Goal: Task Accomplishment & Management: Manage account settings

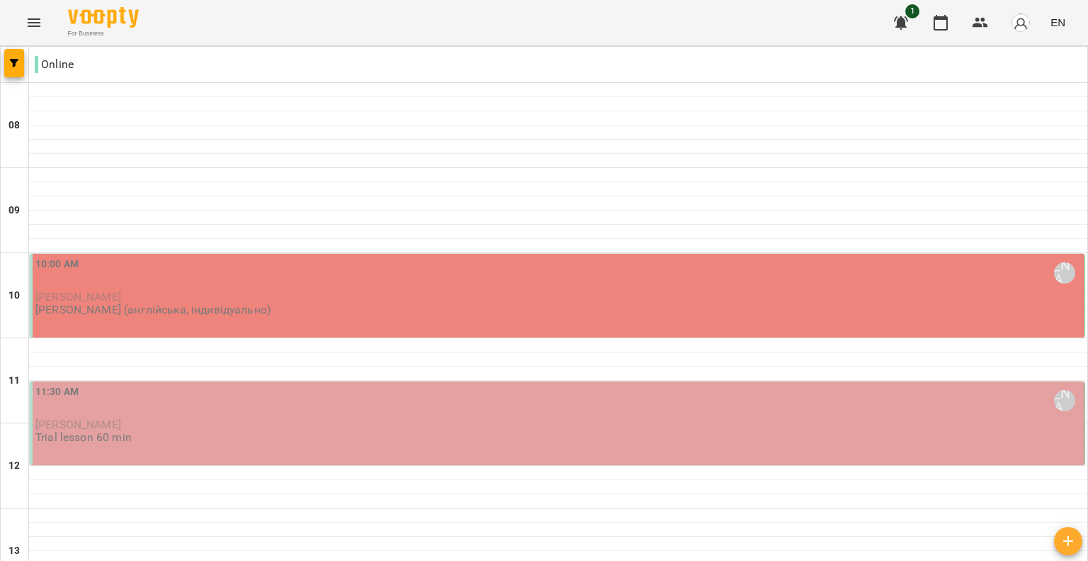
scroll to position [71, 0]
click at [201, 303] on p "[PERSON_NAME] (англійська, індивідуально)" at bounding box center [152, 309] width 235 height 12
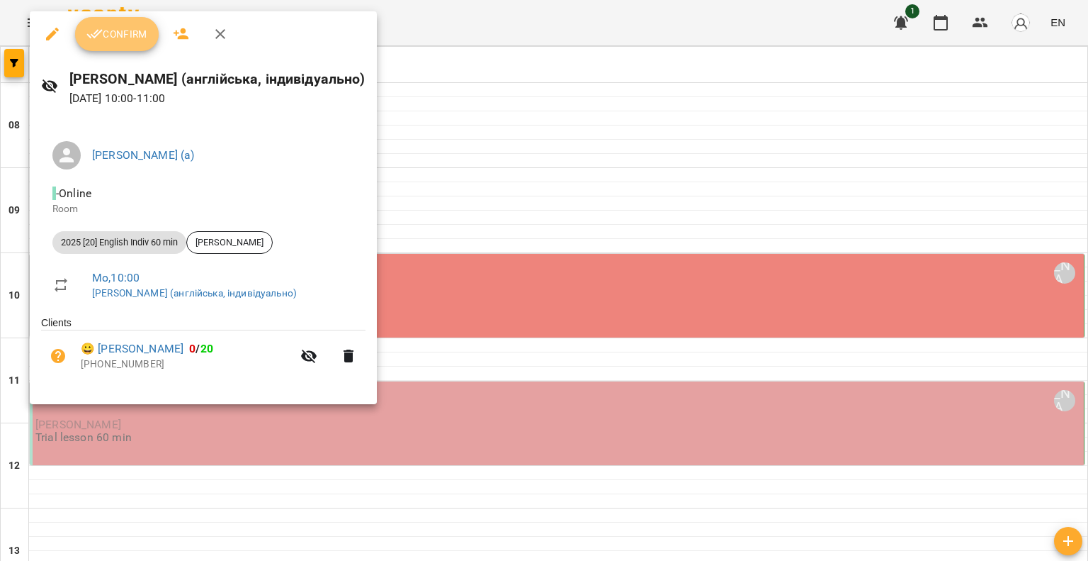
click at [116, 31] on span "Confirm" at bounding box center [116, 34] width 61 height 17
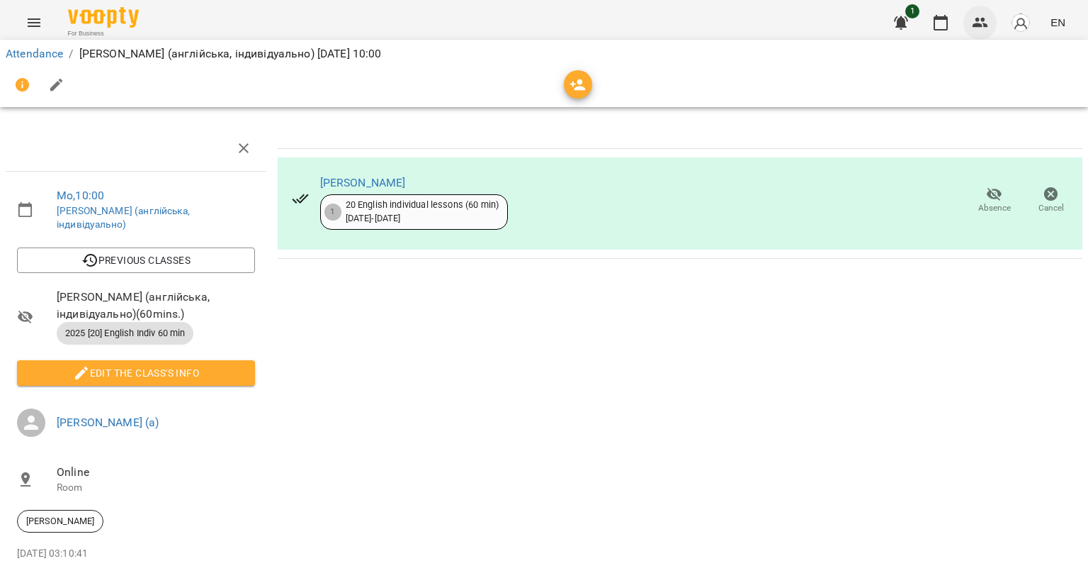
click at [964, 19] on button "button" at bounding box center [981, 23] width 34 height 34
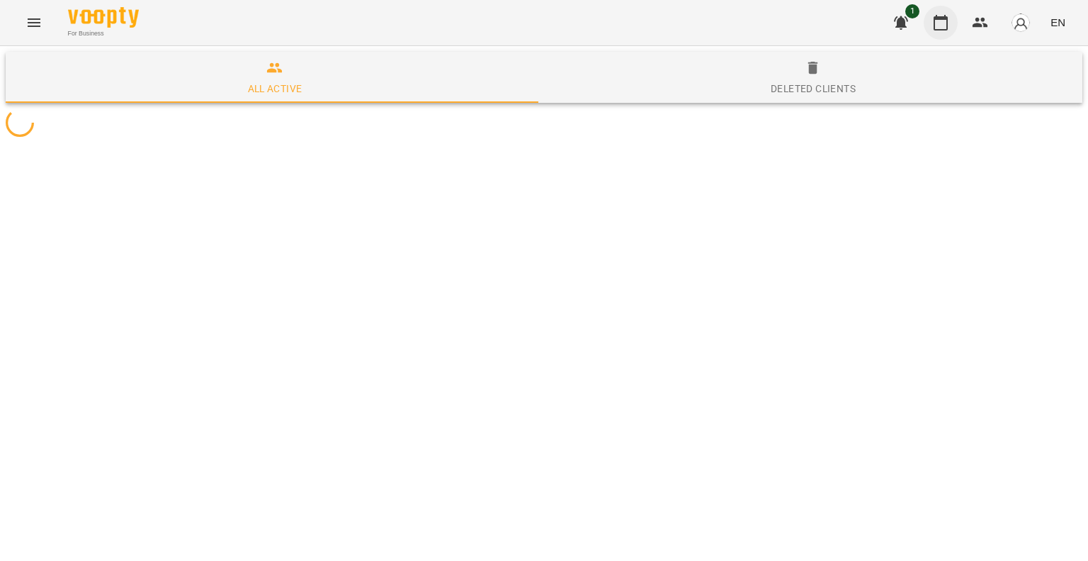
click at [935, 21] on icon "button" at bounding box center [941, 23] width 14 height 16
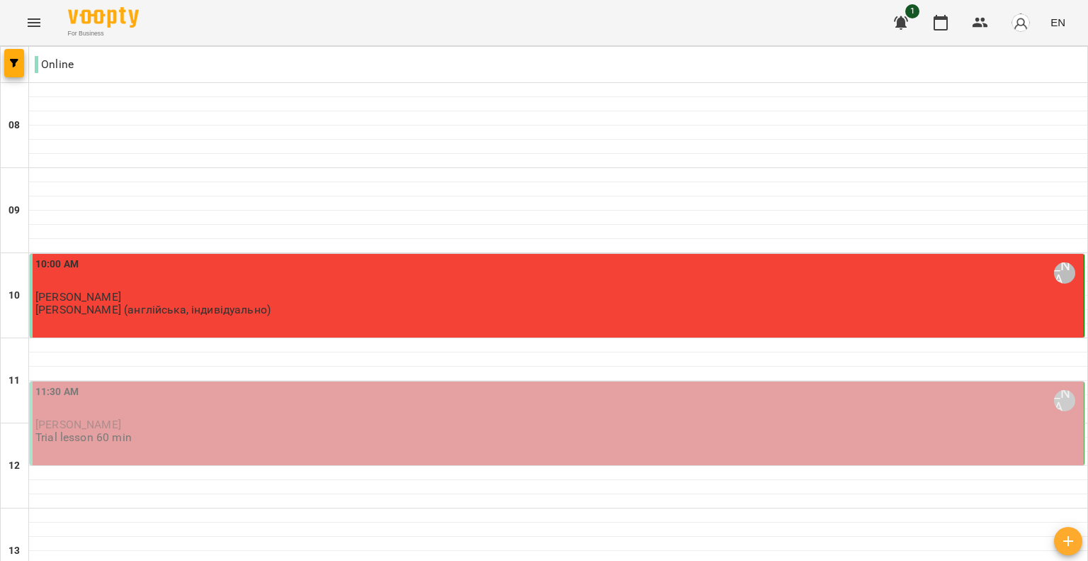
scroll to position [213, 0]
click at [80, 431] on p "Trial lesson 60 min" at bounding box center [83, 437] width 96 height 12
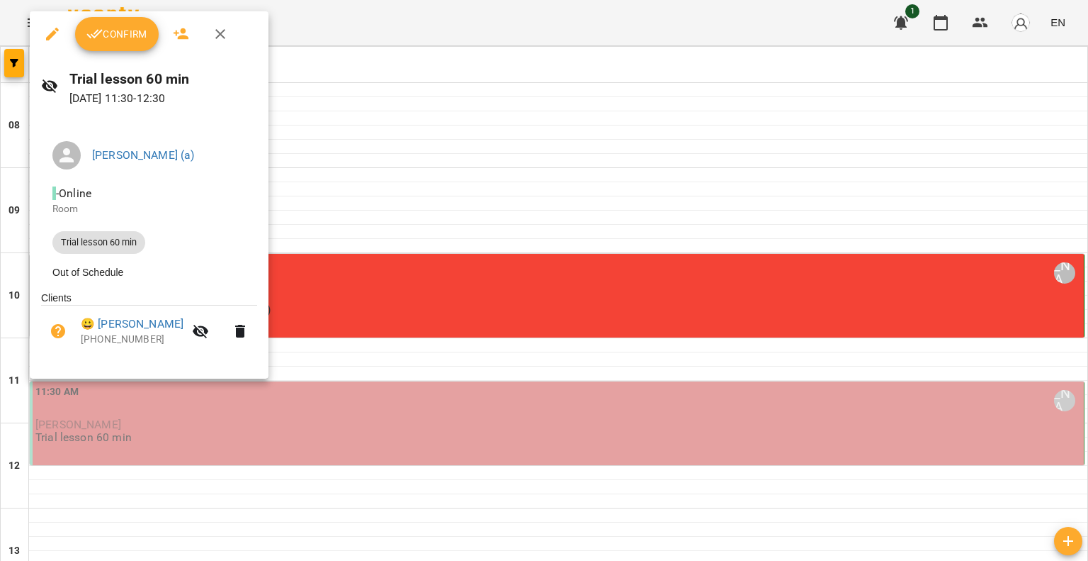
click at [113, 41] on span "Confirm" at bounding box center [116, 34] width 61 height 17
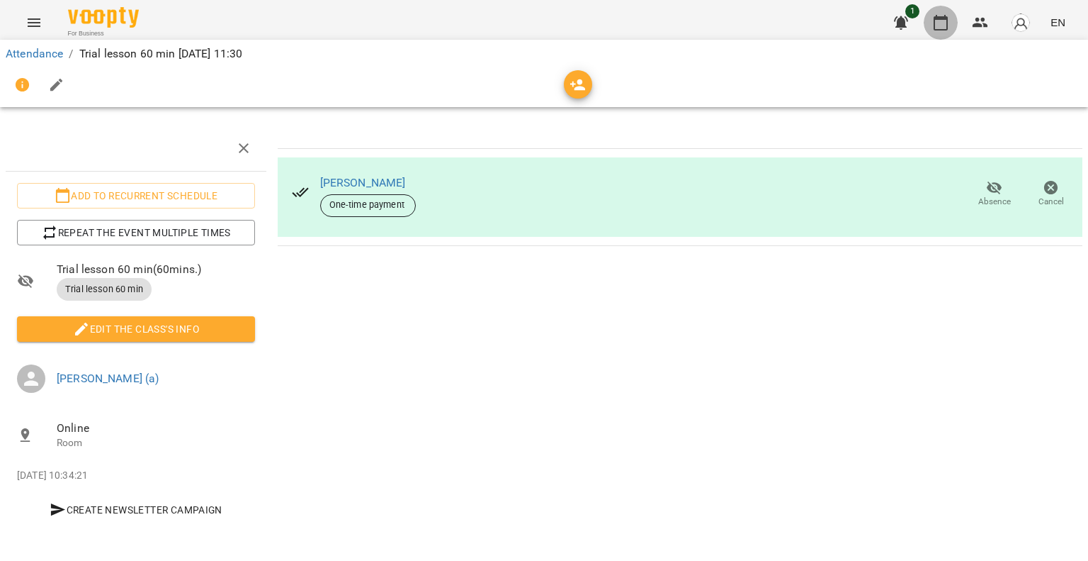
click at [935, 20] on icon "button" at bounding box center [941, 23] width 14 height 16
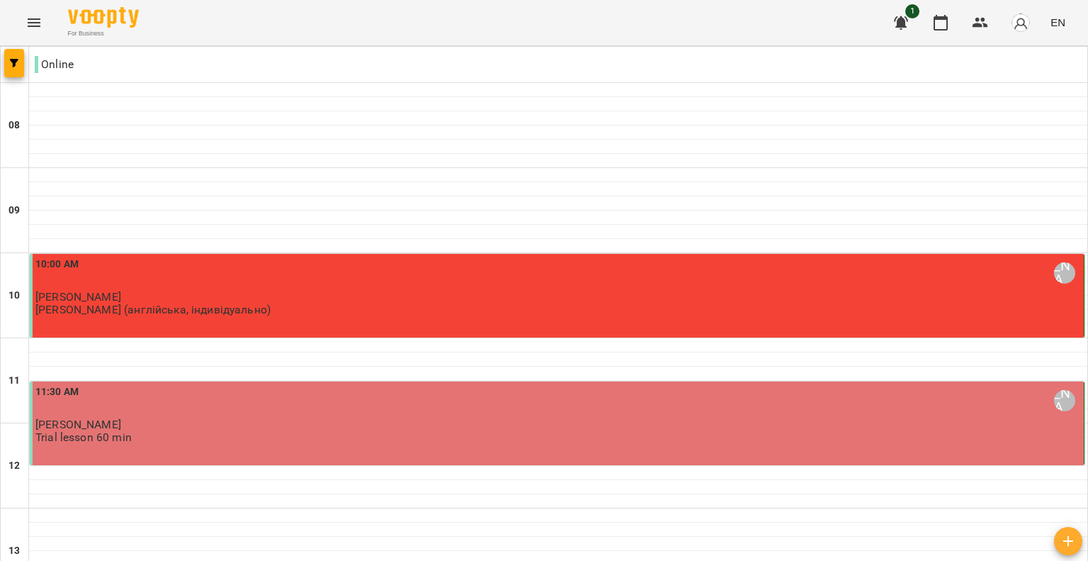
scroll to position [213, 0]
click at [1015, 19] on img "button" at bounding box center [1021, 23] width 20 height 20
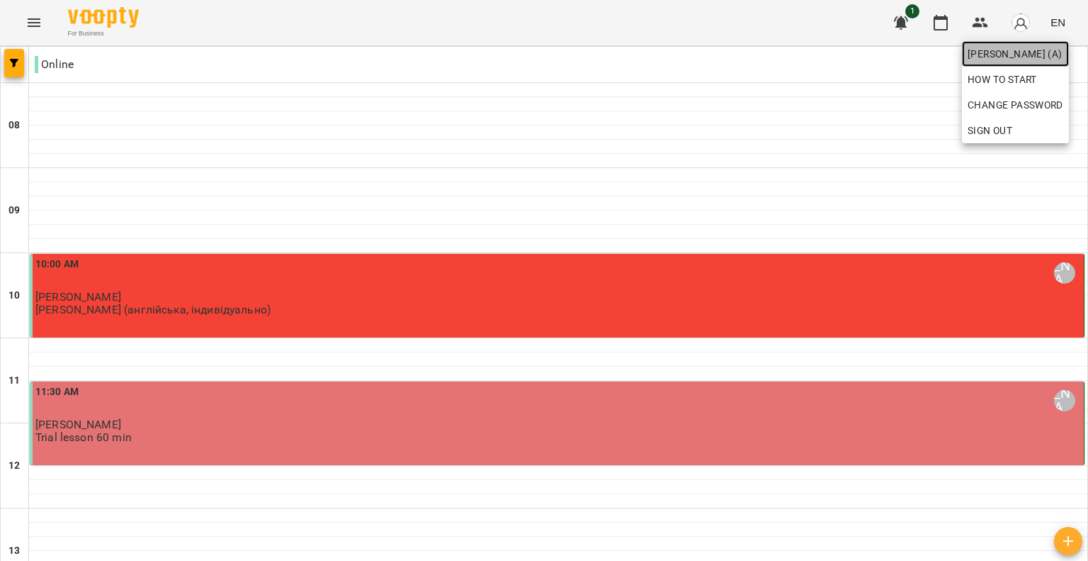
click at [1016, 47] on span "[PERSON_NAME] (а)" at bounding box center [1016, 53] width 96 height 17
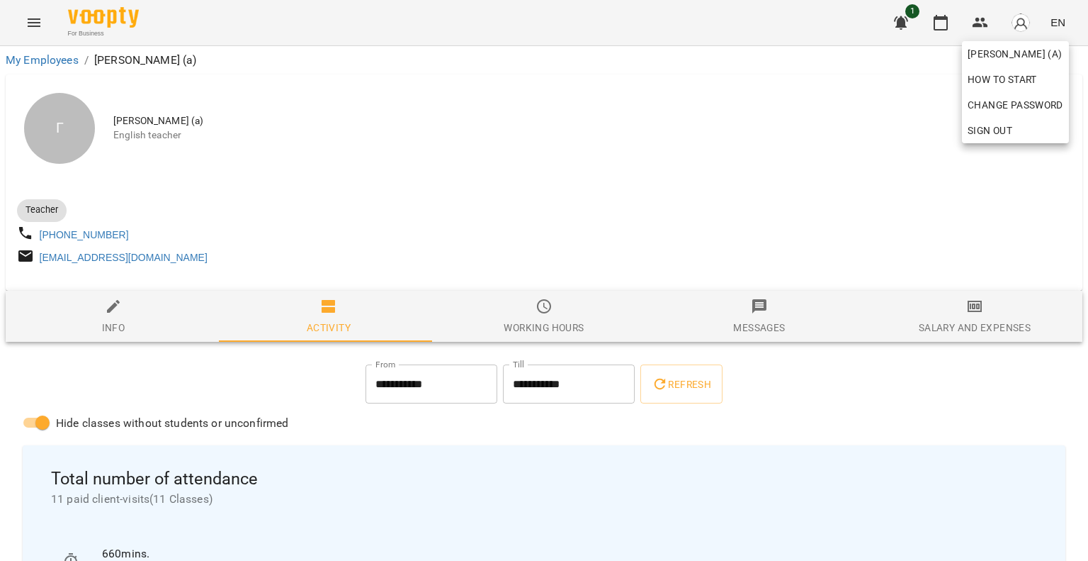
click at [743, 170] on div at bounding box center [544, 280] width 1088 height 561
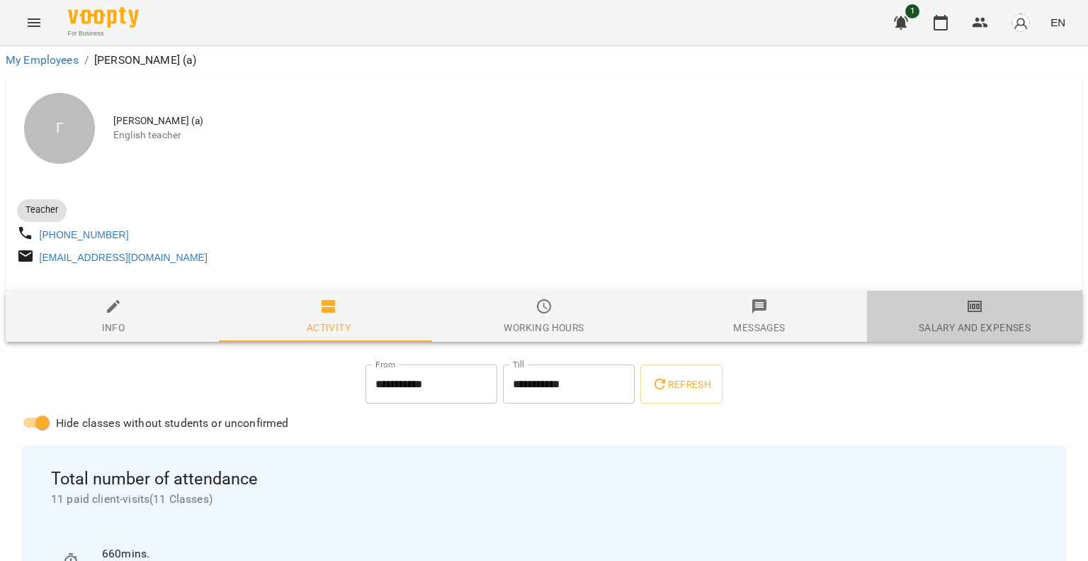
click at [941, 304] on span "Salary and Expenses" at bounding box center [975, 317] width 198 height 38
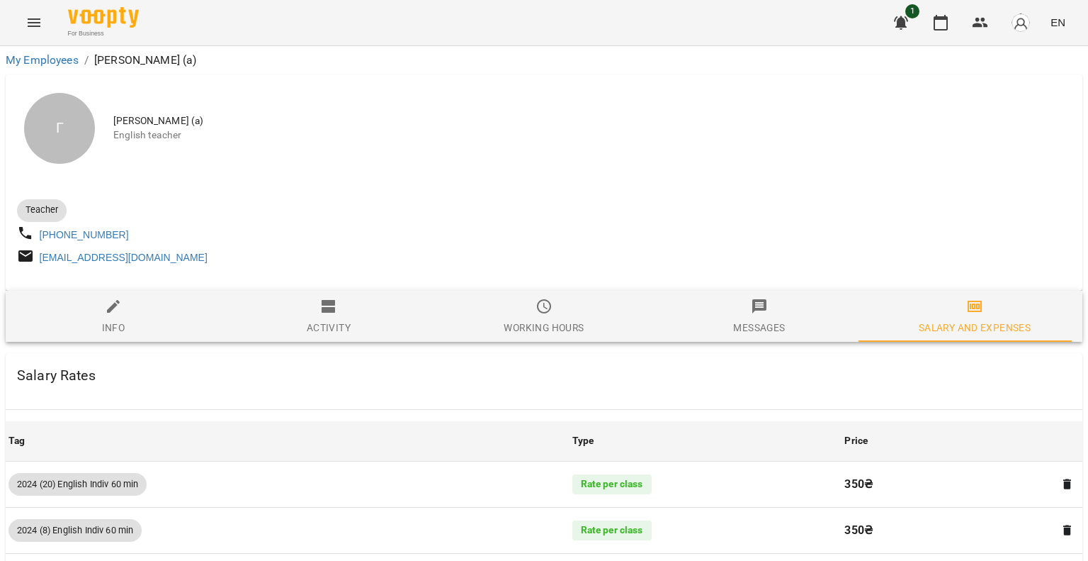
click at [768, 308] on span "Messages" at bounding box center [759, 317] width 198 height 38
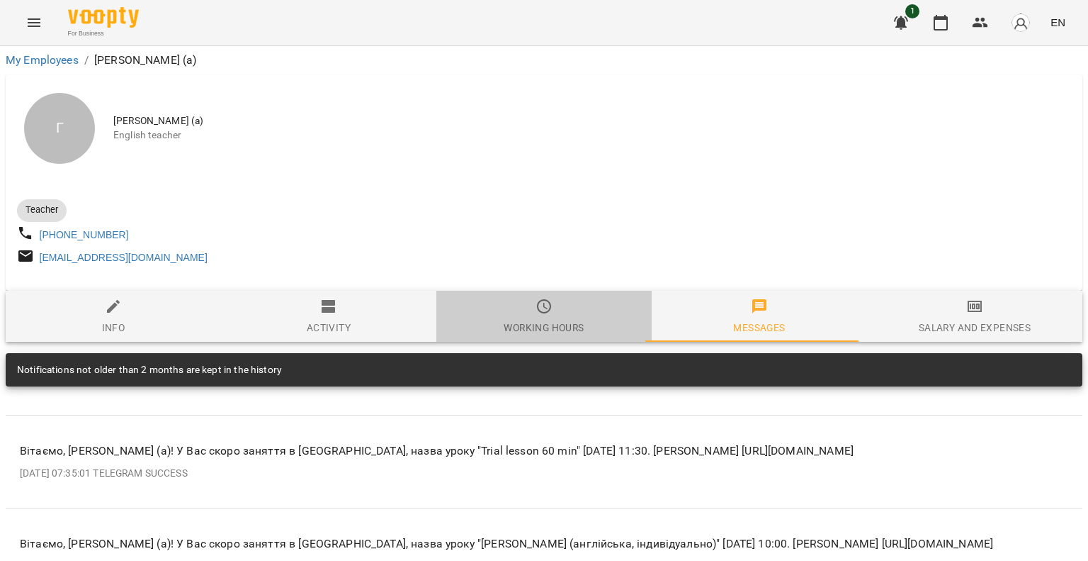
click at [542, 336] on div "Working hours" at bounding box center [544, 327] width 80 height 17
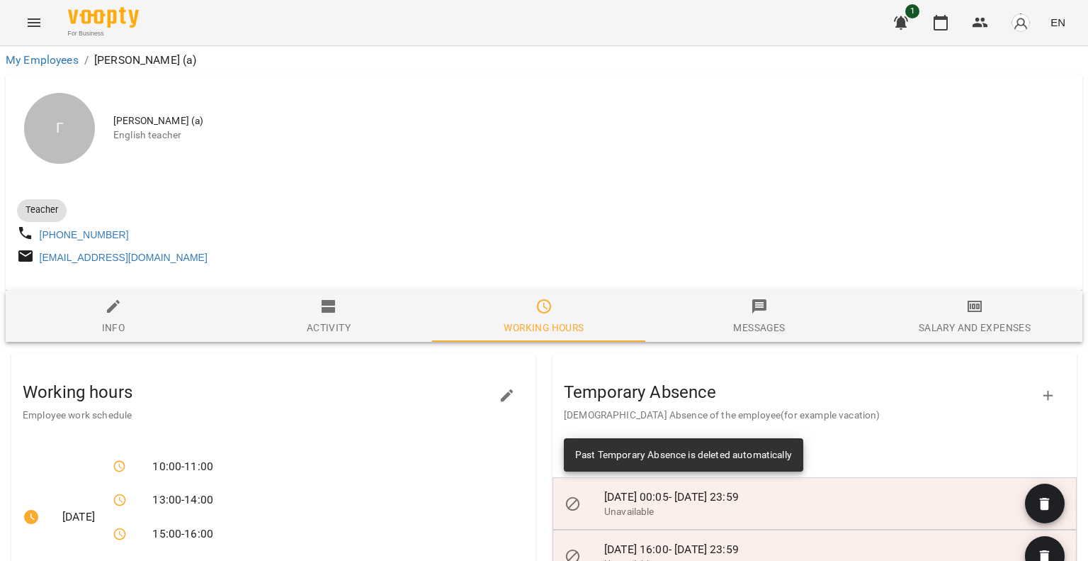
click at [349, 330] on span "Activity" at bounding box center [329, 317] width 198 height 38
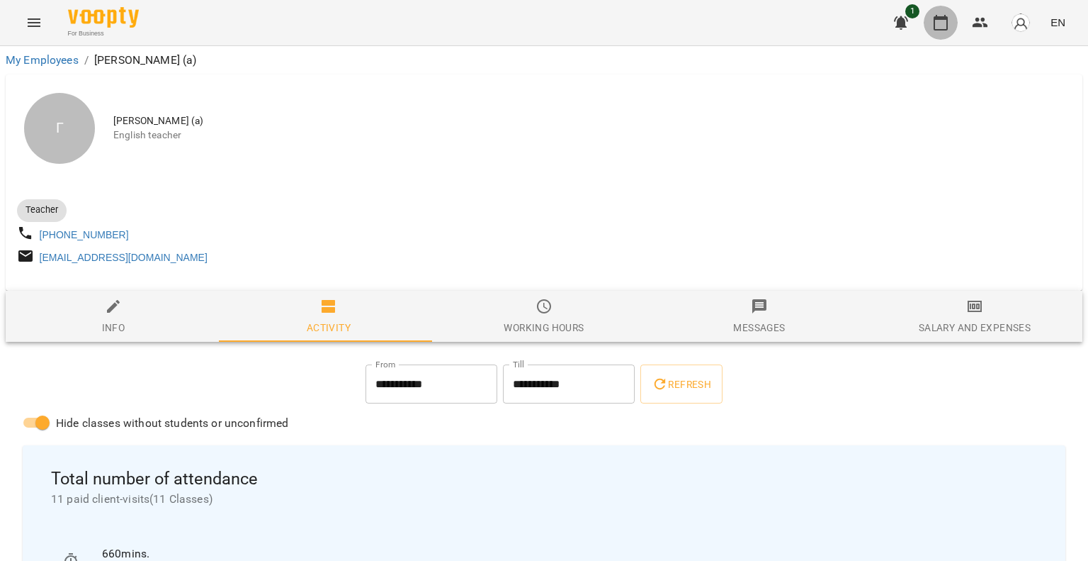
click at [945, 21] on icon "button" at bounding box center [941, 22] width 17 height 17
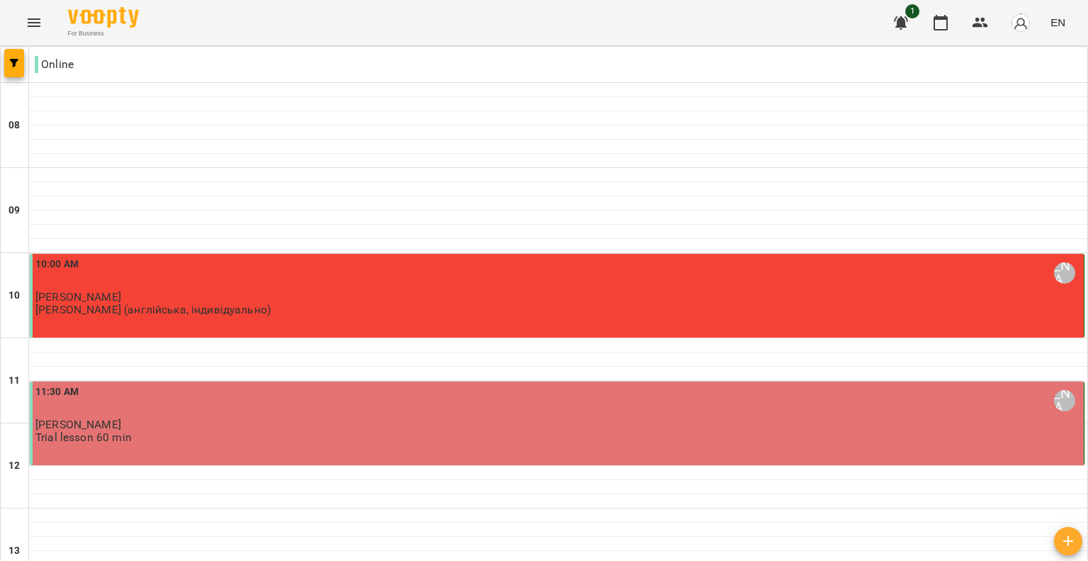
scroll to position [709, 0]
type input "**********"
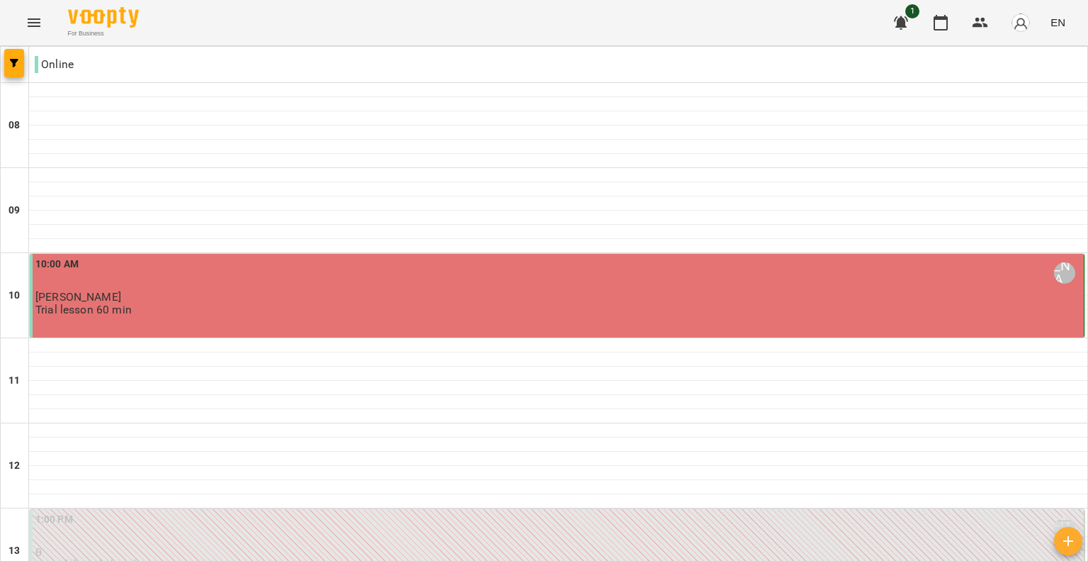
scroll to position [780, 0]
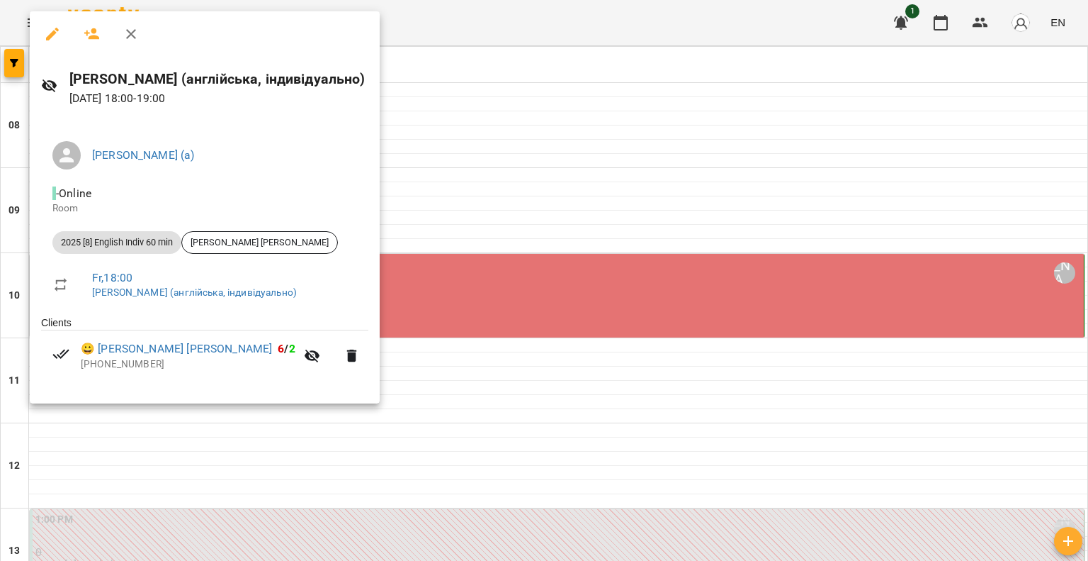
click at [463, 285] on div at bounding box center [544, 280] width 1088 height 561
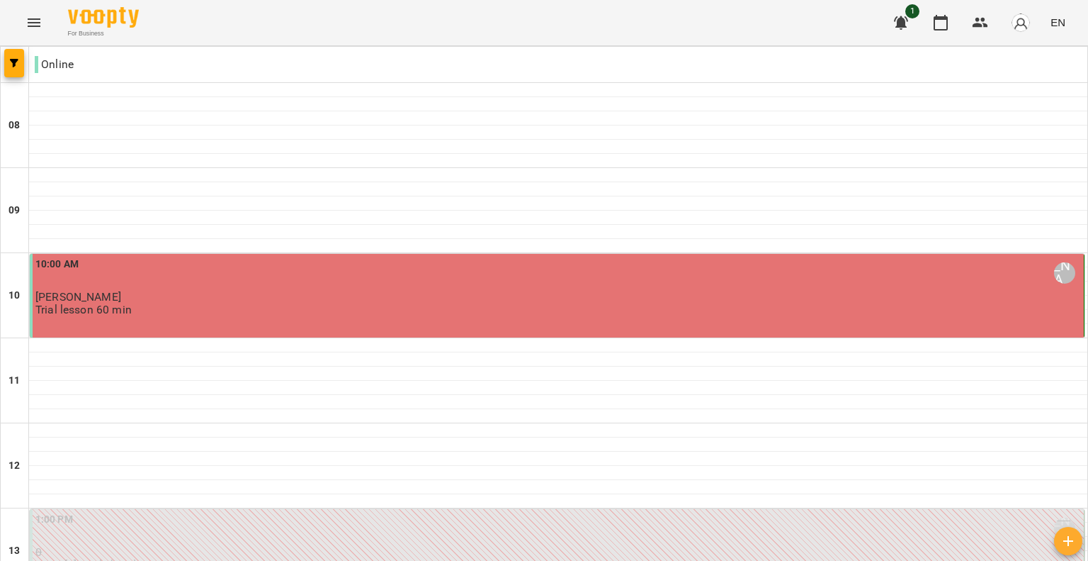
scroll to position [354, 0]
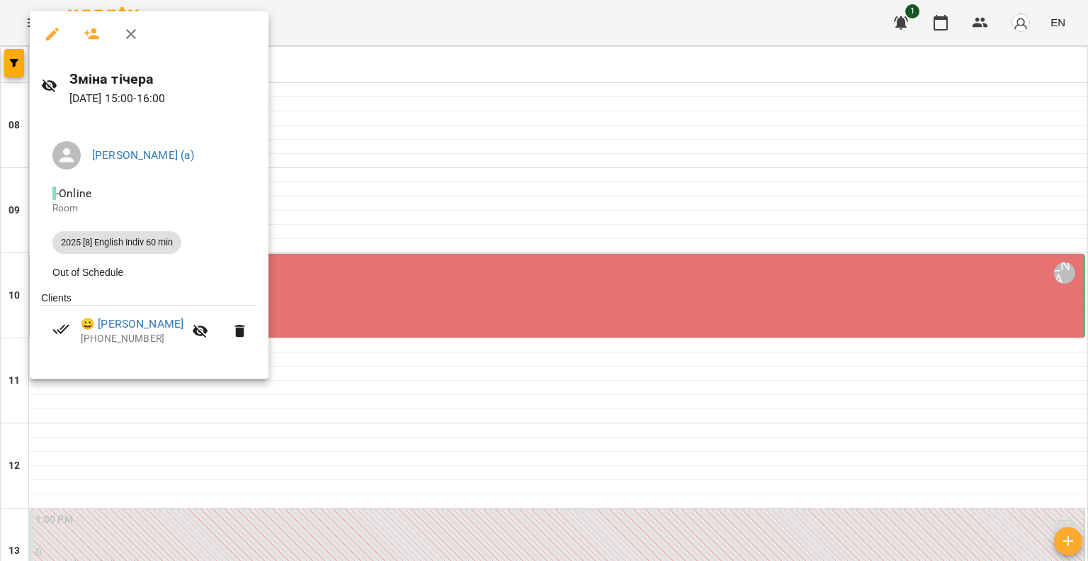
click at [384, 277] on div at bounding box center [544, 280] width 1088 height 561
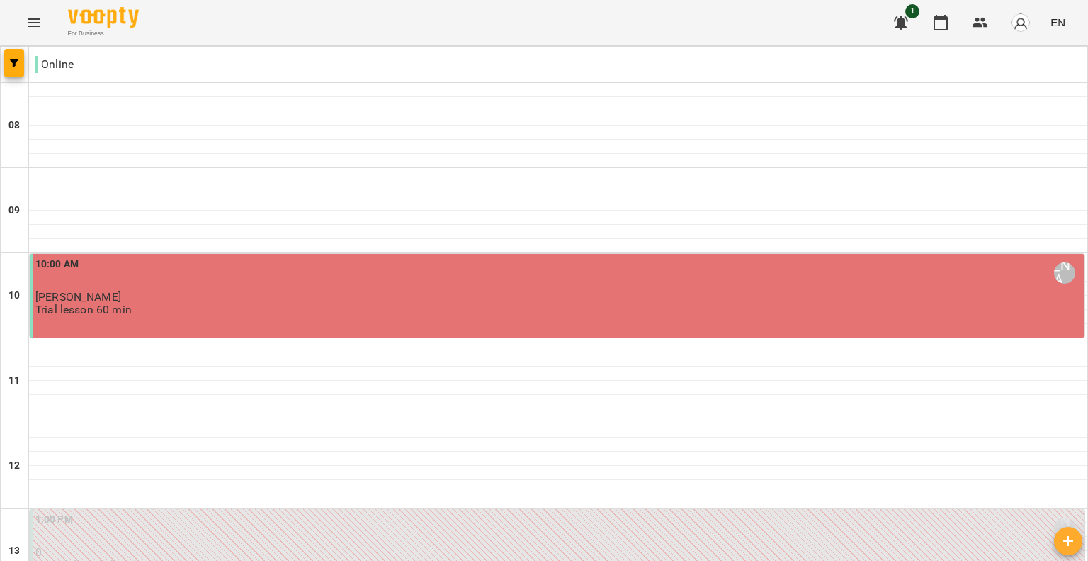
scroll to position [425, 0]
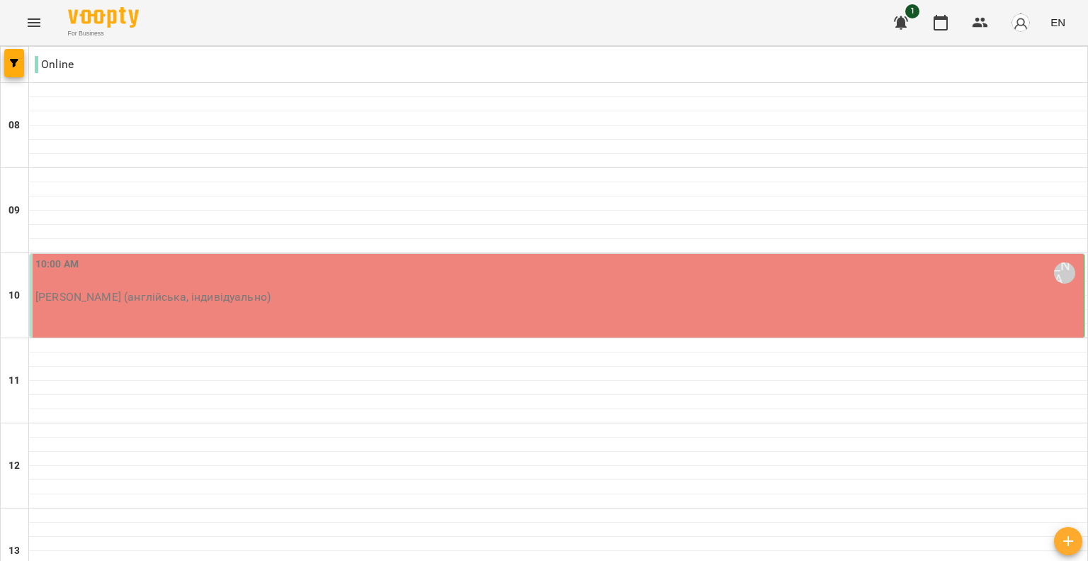
click at [237, 281] on div "10:00 AM [PERSON_NAME] (а)" at bounding box center [558, 273] width 1046 height 33
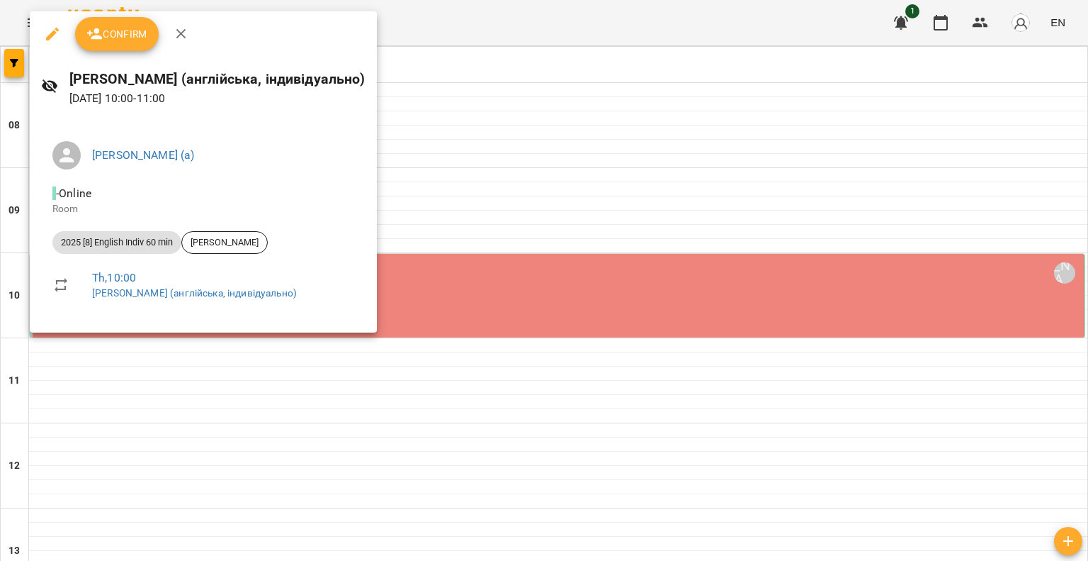
click at [478, 218] on div at bounding box center [544, 280] width 1088 height 561
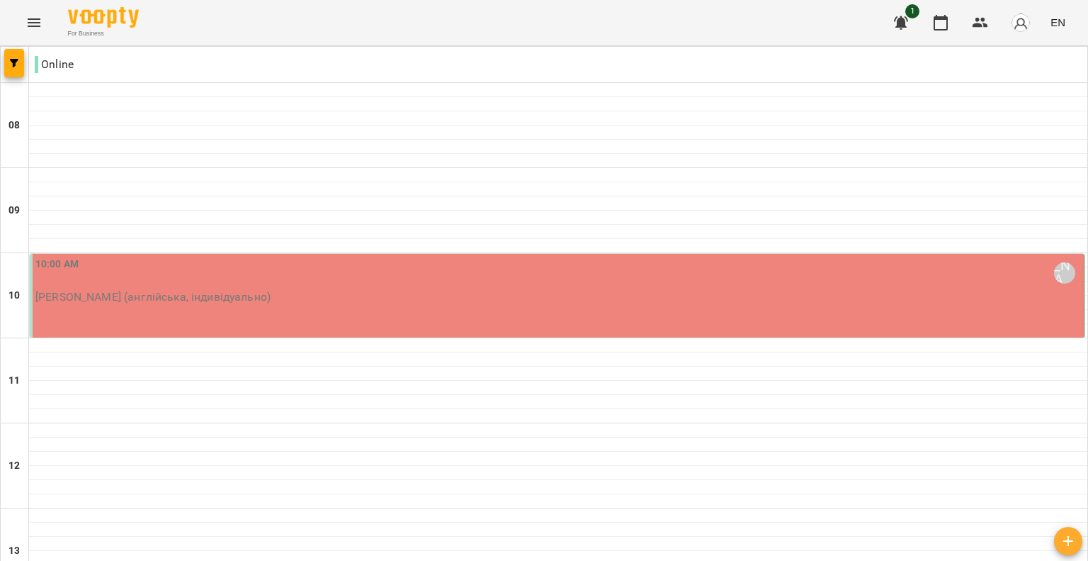
scroll to position [891, 0]
type input "**********"
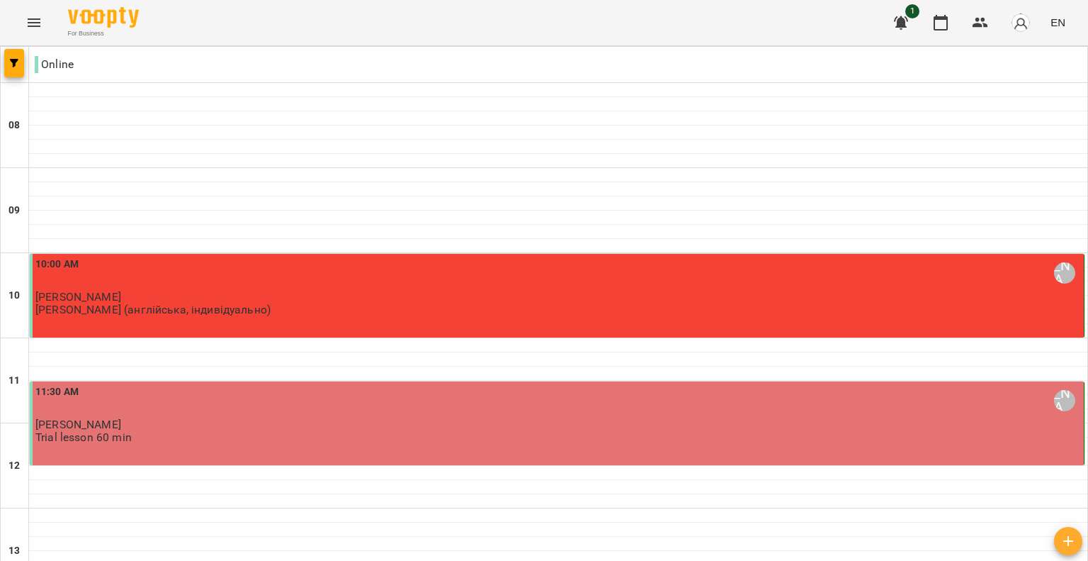
click at [154, 271] on div "10:00 AM [PERSON_NAME] (а)" at bounding box center [558, 273] width 1046 height 33
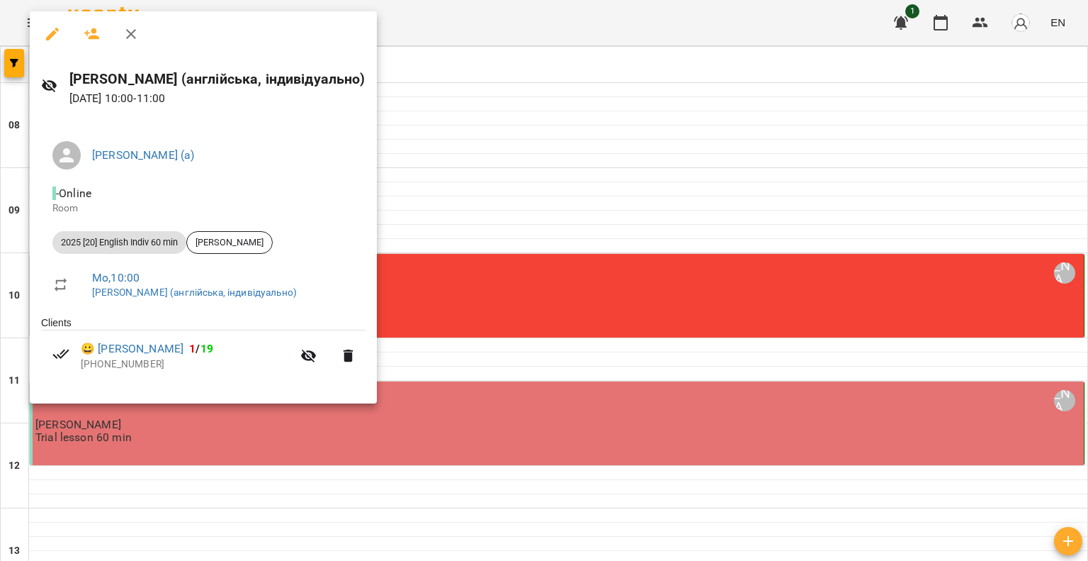
click at [488, 147] on div at bounding box center [544, 280] width 1088 height 561
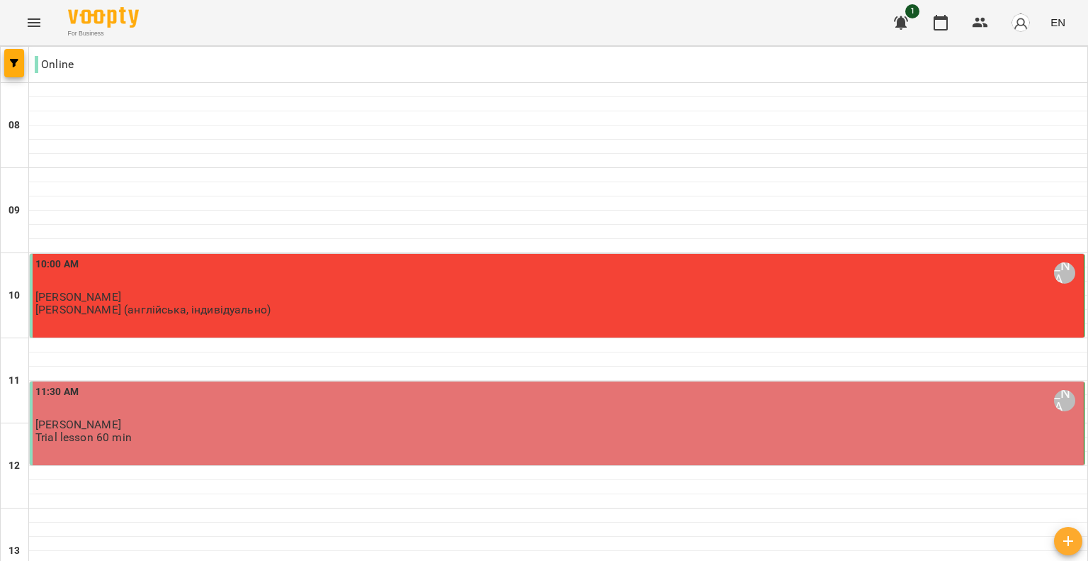
scroll to position [213, 0]
click at [205, 384] on div "11:30 AM [PERSON_NAME] (а) [PERSON_NAME] Trial lesson 60 min" at bounding box center [558, 414] width 1046 height 60
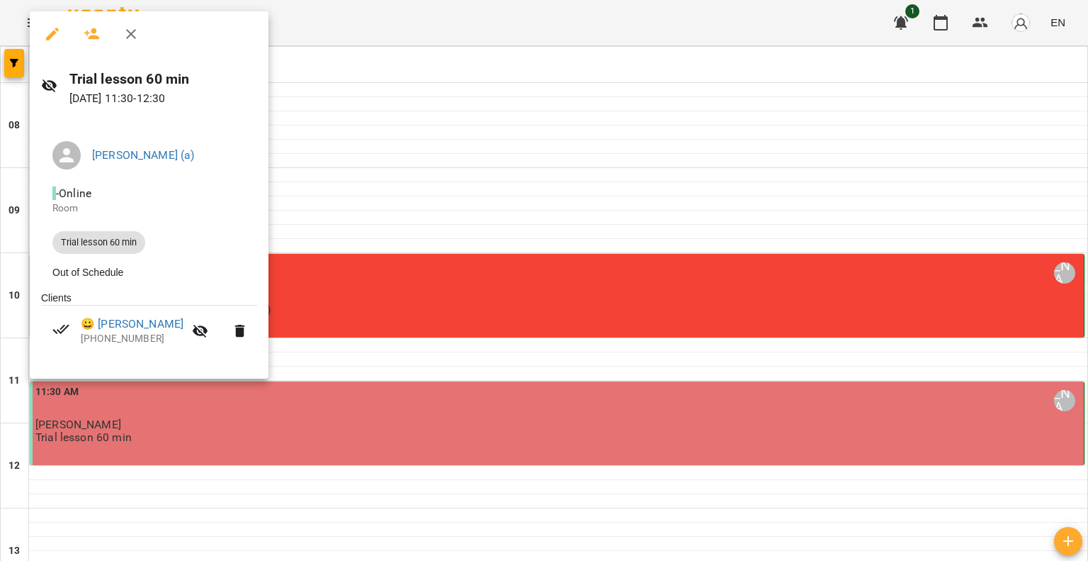
click at [388, 298] on div at bounding box center [544, 280] width 1088 height 561
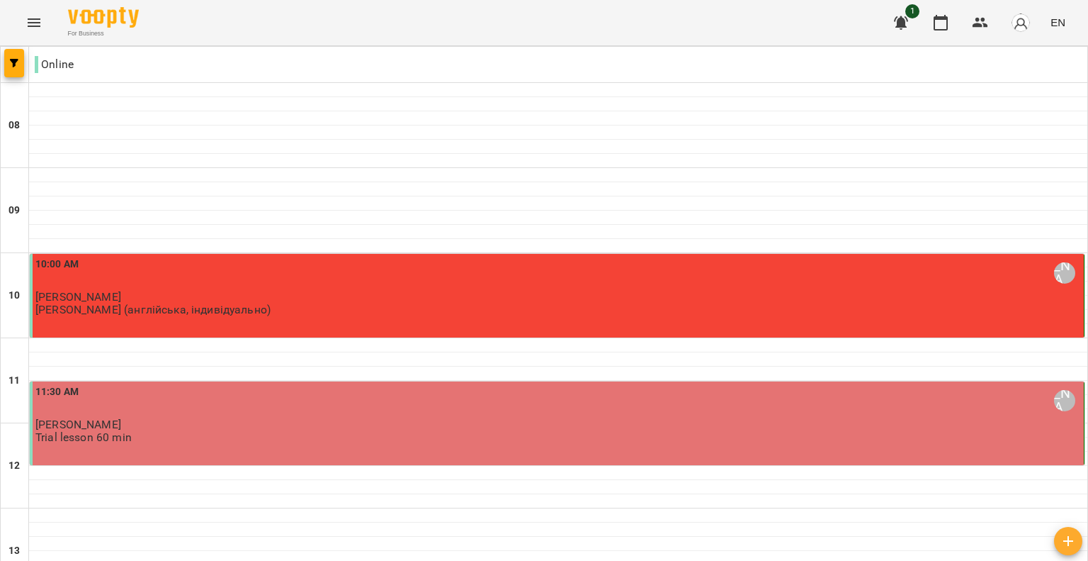
scroll to position [425, 0]
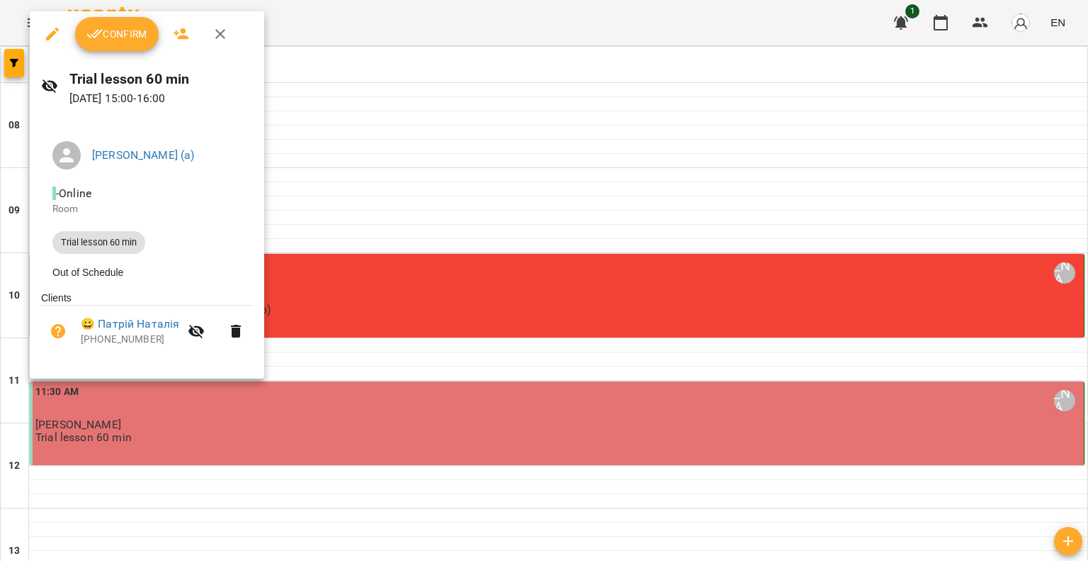
click at [374, 218] on div at bounding box center [544, 280] width 1088 height 561
